Goal: Check status: Check status

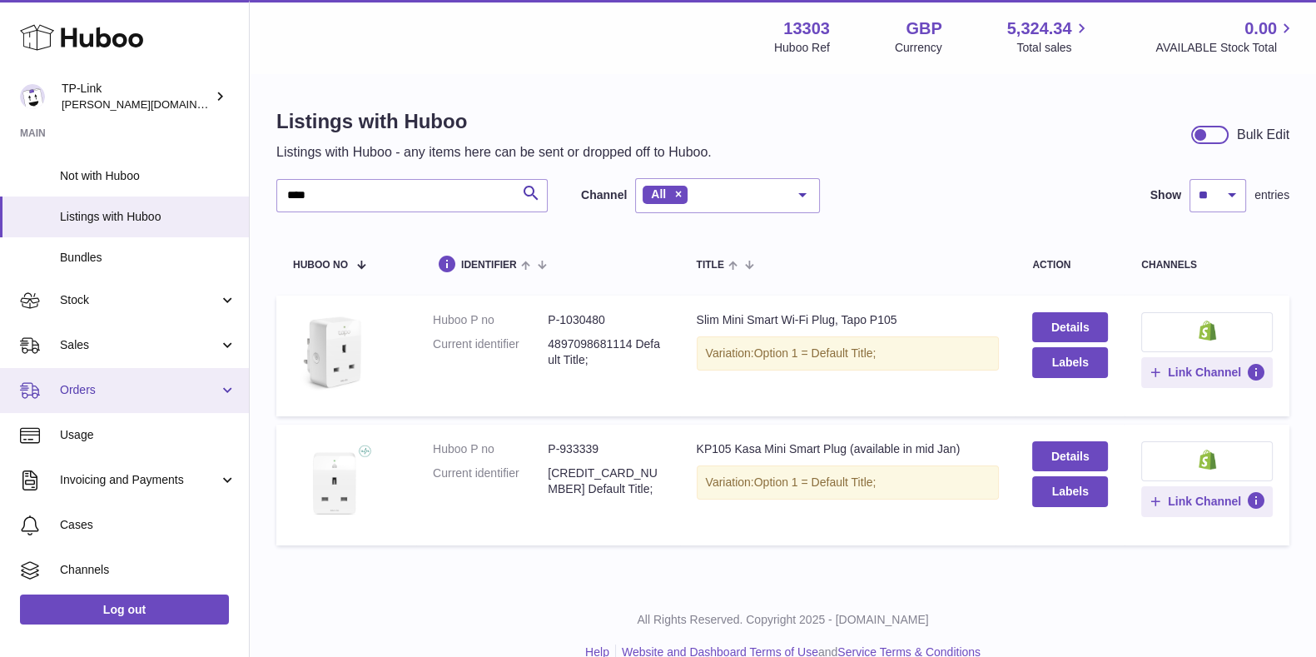
scroll to position [103, 0]
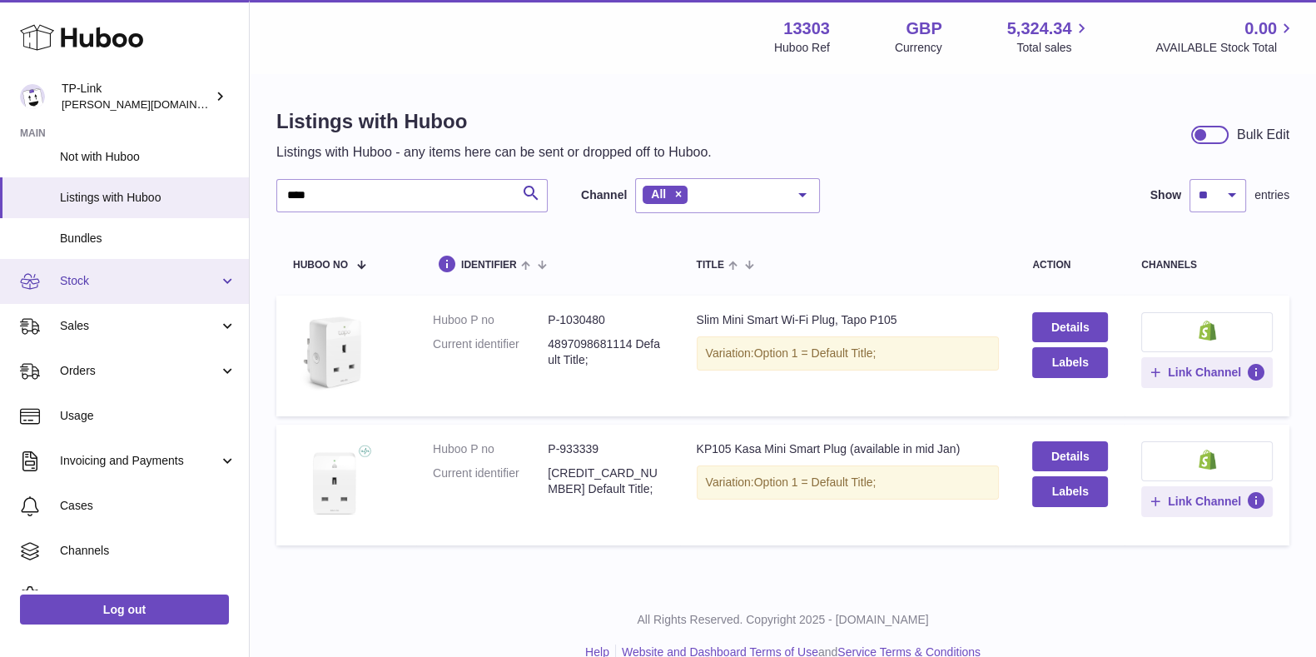
click at [137, 280] on span "Stock" at bounding box center [139, 281] width 159 height 16
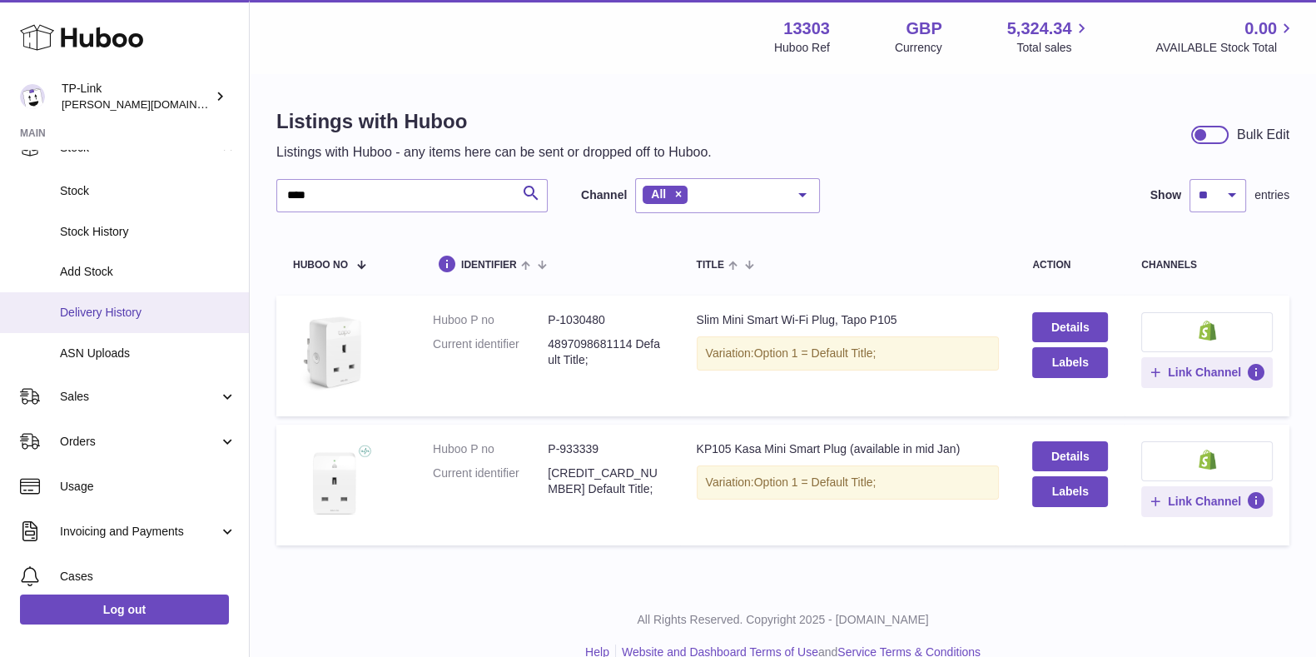
scroll to position [312, 0]
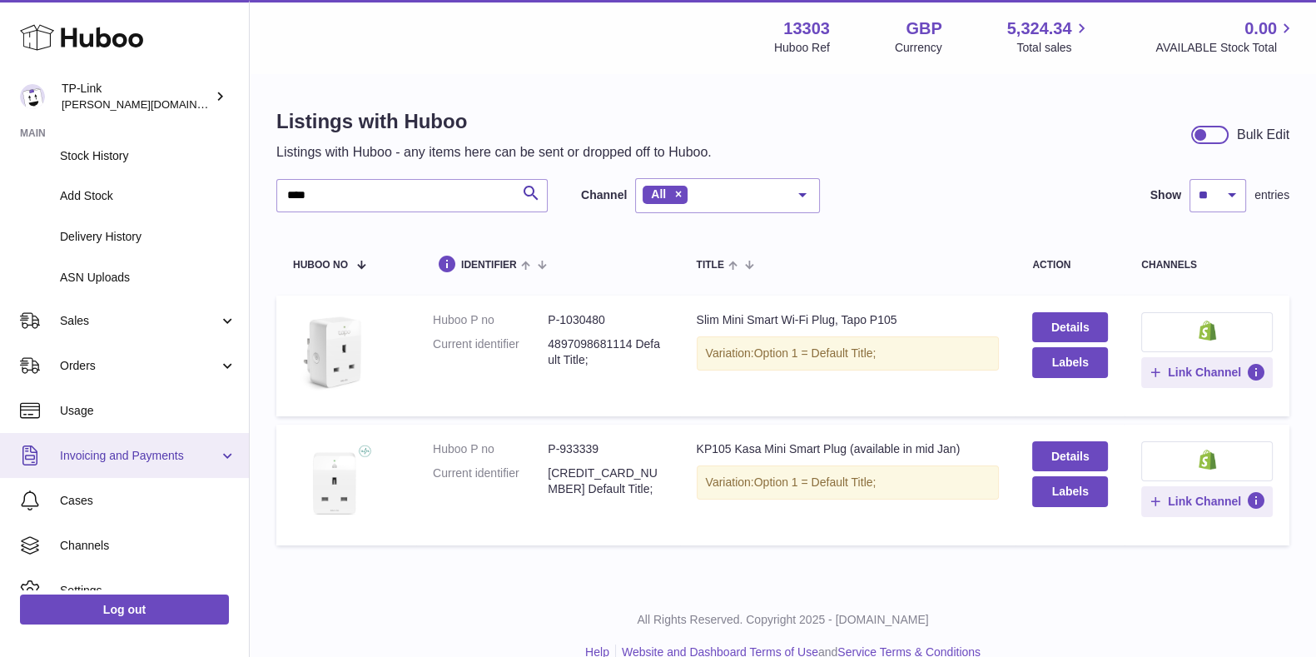
click at [175, 455] on span "Invoicing and Payments" at bounding box center [139, 456] width 159 height 16
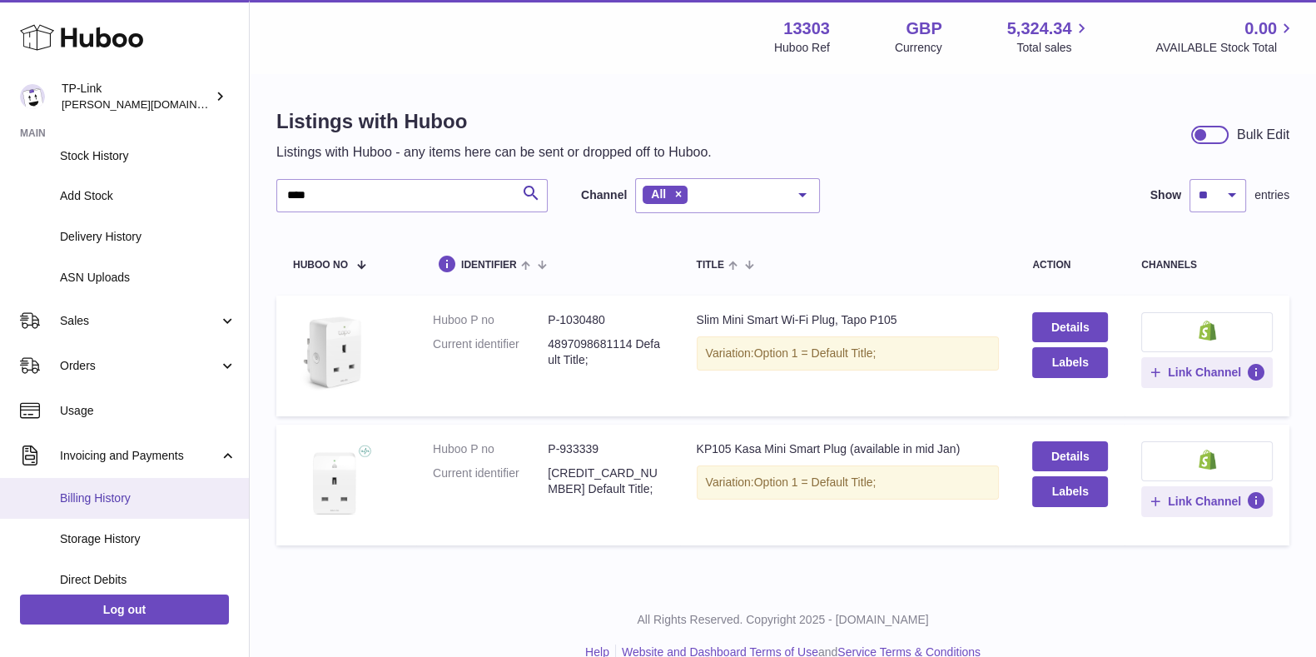
scroll to position [415, 0]
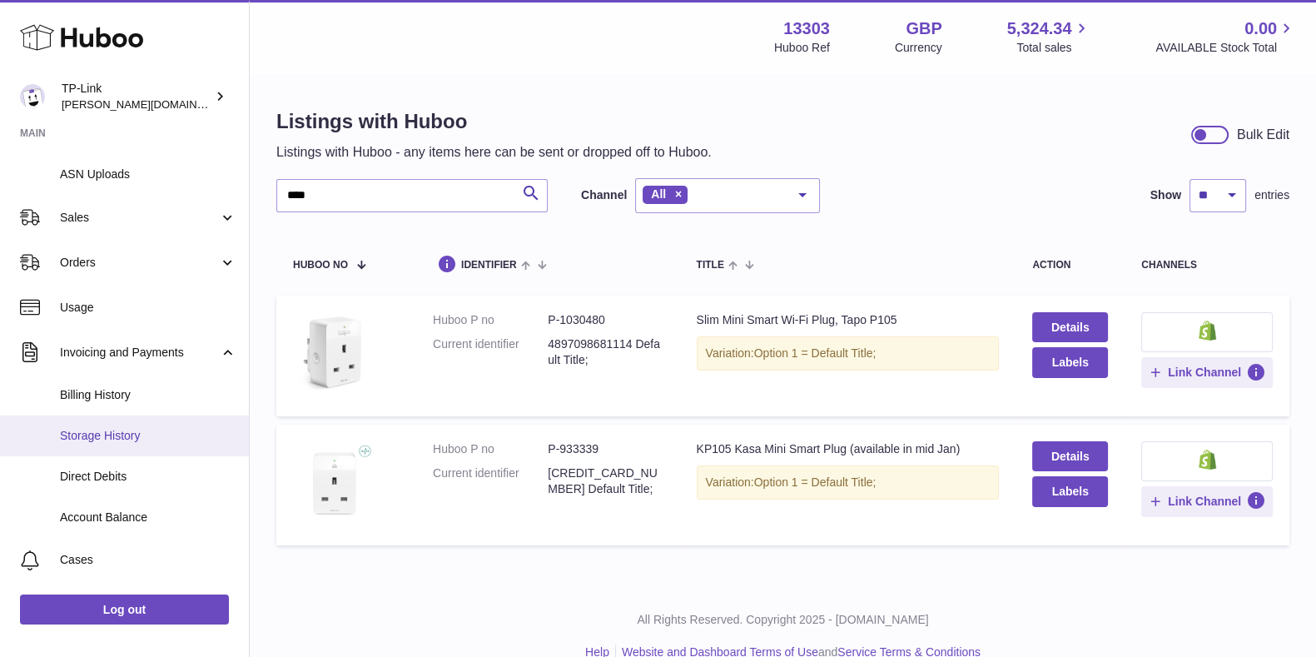
click at [147, 440] on span "Storage History" at bounding box center [148, 436] width 177 height 16
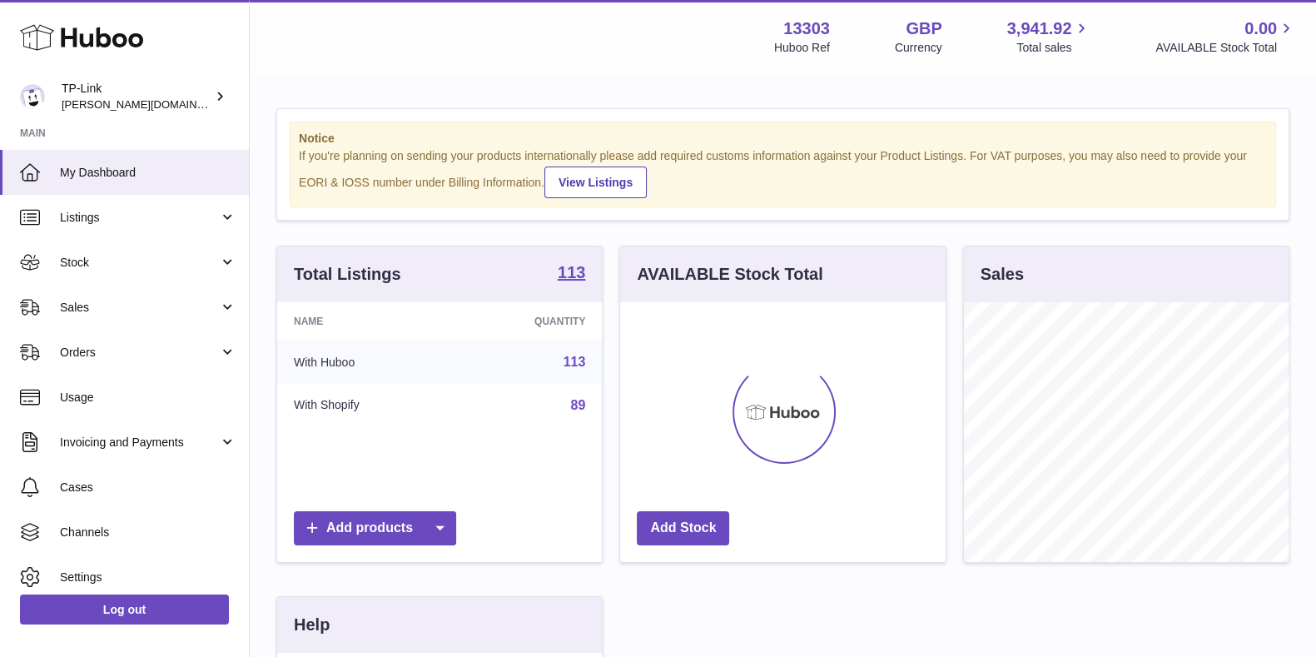
scroll to position [260, 324]
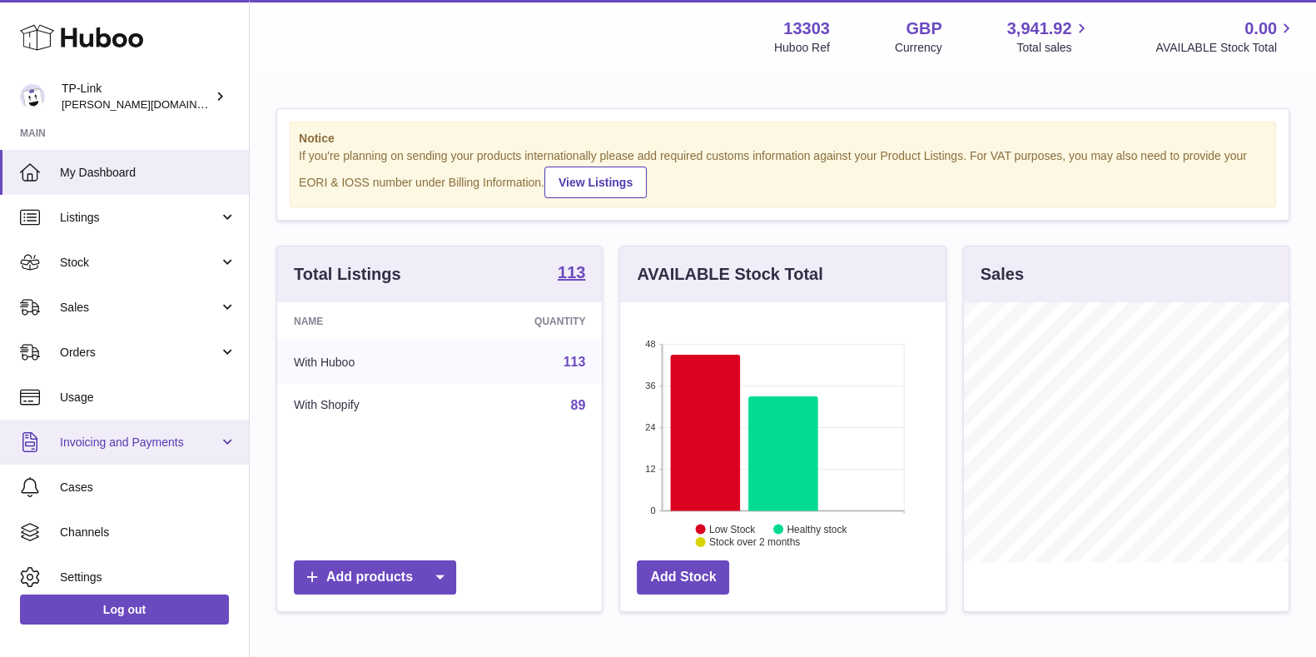
click at [189, 441] on span "Invoicing and Payments" at bounding box center [139, 443] width 159 height 16
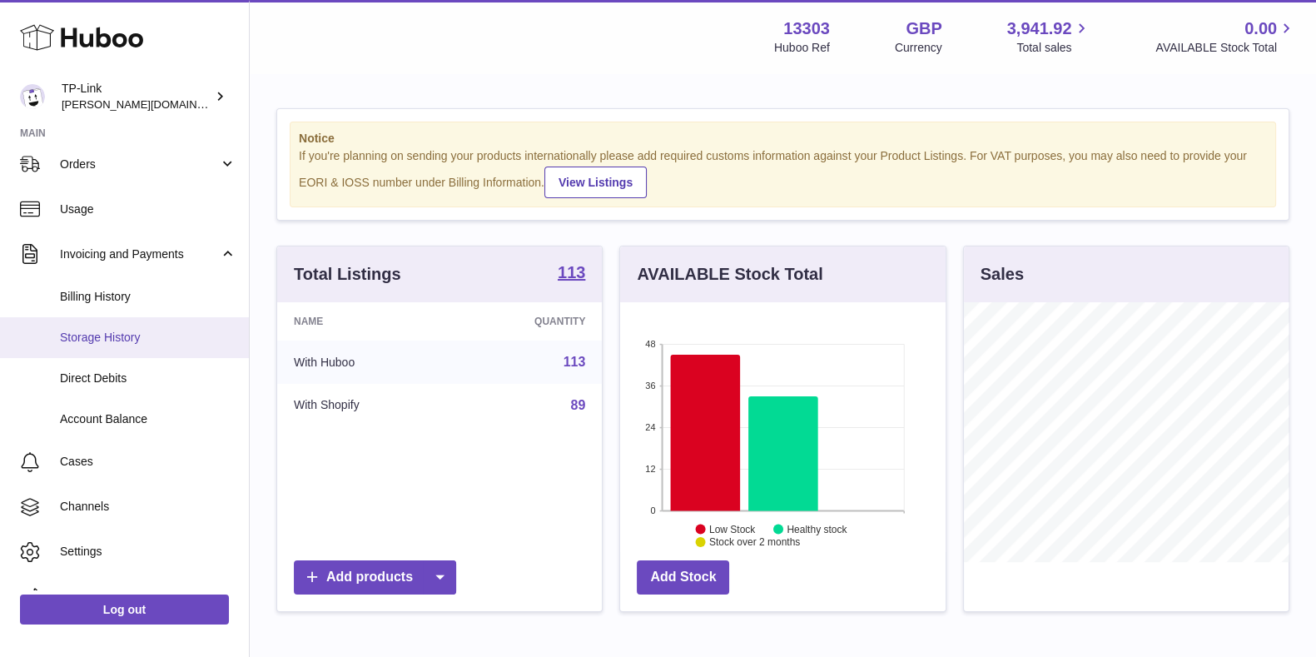
scroll to position [207, 0]
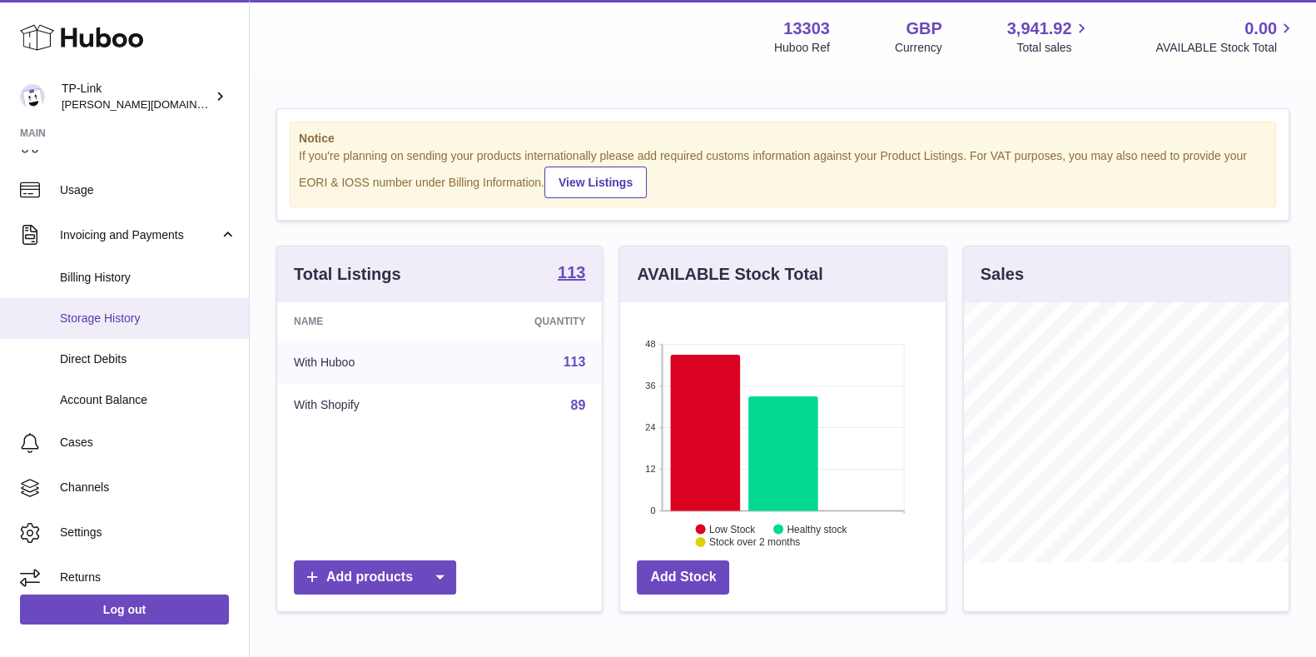
click at [135, 303] on link "Storage History" at bounding box center [124, 318] width 249 height 41
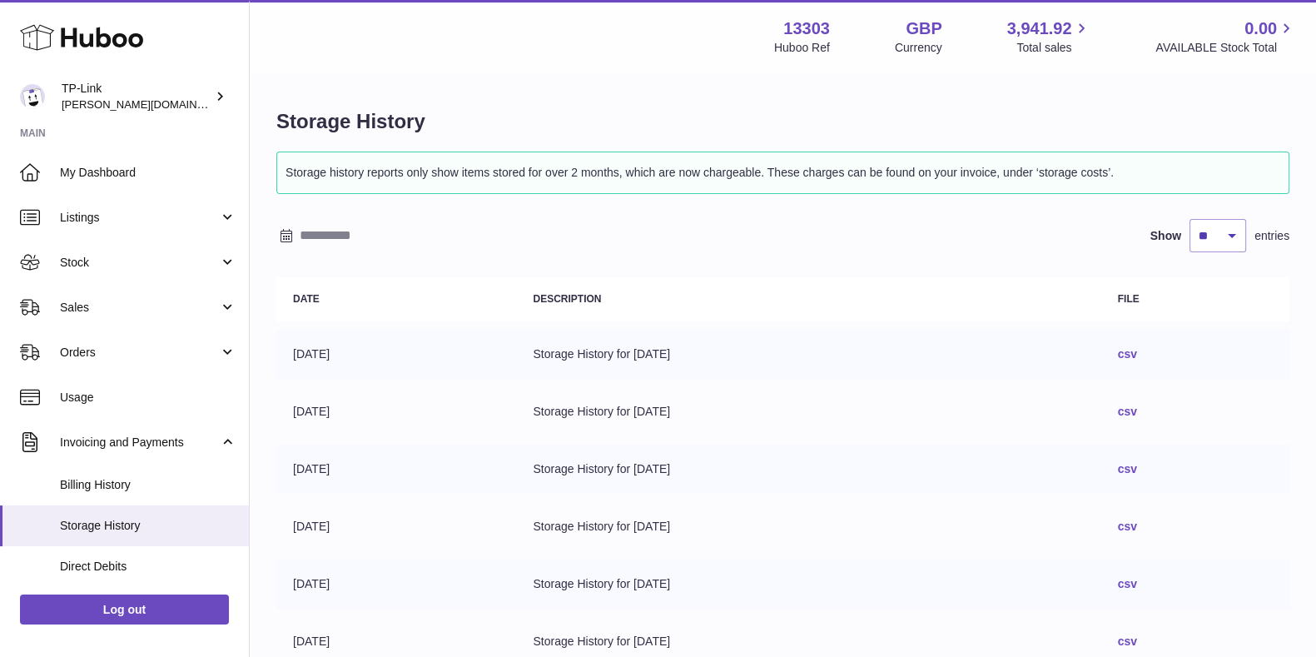
click at [952, 319] on th "Description" at bounding box center [808, 299] width 584 height 44
drag, startPoint x: 1095, startPoint y: 250, endPoint x: 1086, endPoint y: 251, distance: 8.5
click at [1095, 250] on div "Show ** ** ** *** entries" at bounding box center [782, 235] width 1013 height 33
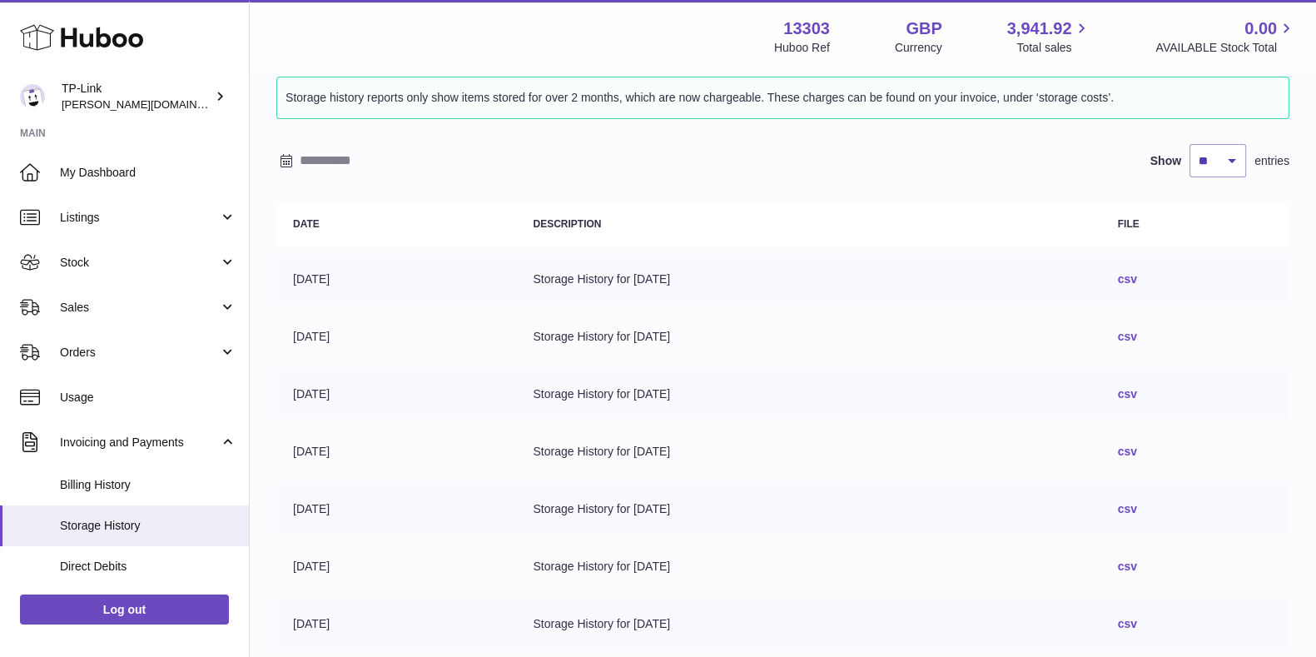
scroll to position [103, 0]
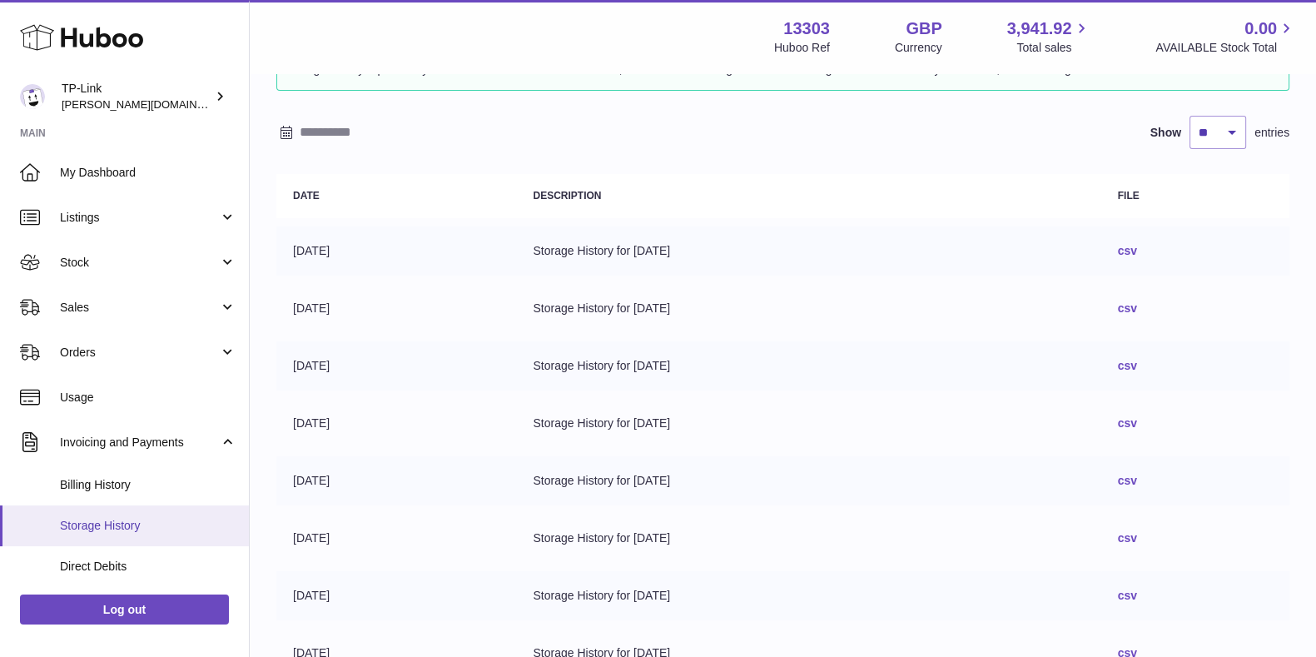
drag, startPoint x: 140, startPoint y: 511, endPoint x: 139, endPoint y: 524, distance: 12.5
click at [139, 511] on link "Storage History" at bounding box center [124, 525] width 249 height 41
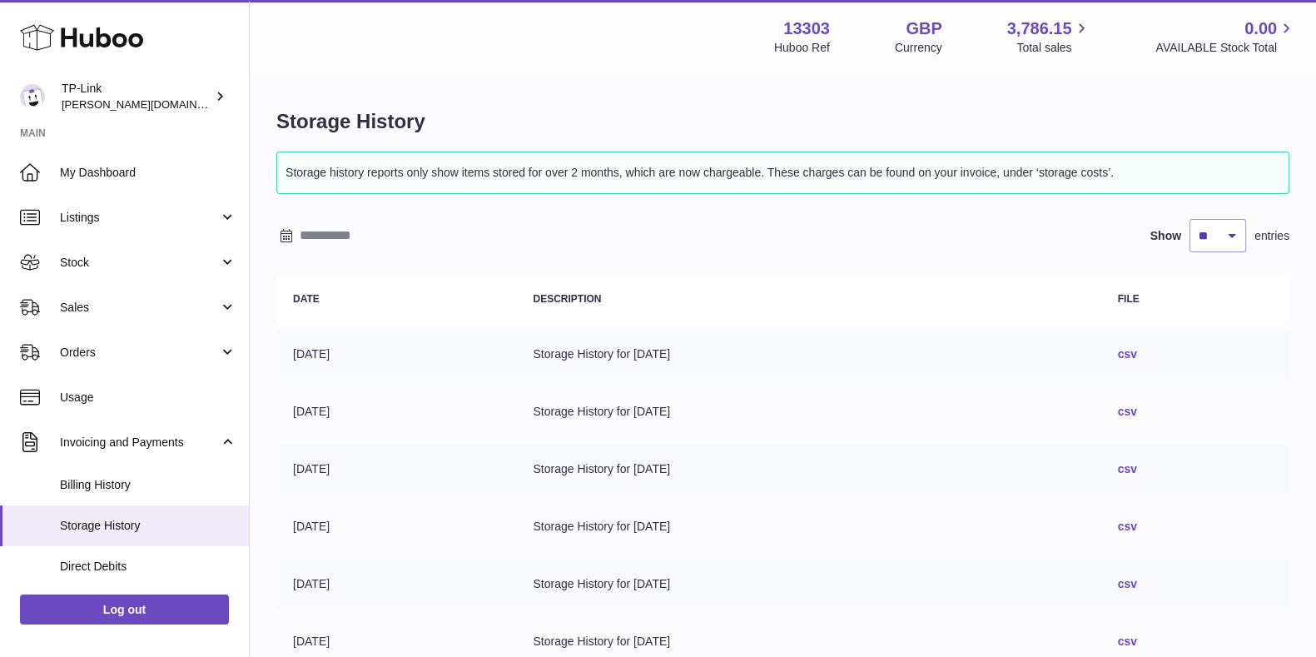
click at [1129, 94] on div "Storage History Storage history reports only show items stored for over 2 month…" at bounding box center [783, 527] width 1067 height 904
